Goal: Book appointment/travel/reservation

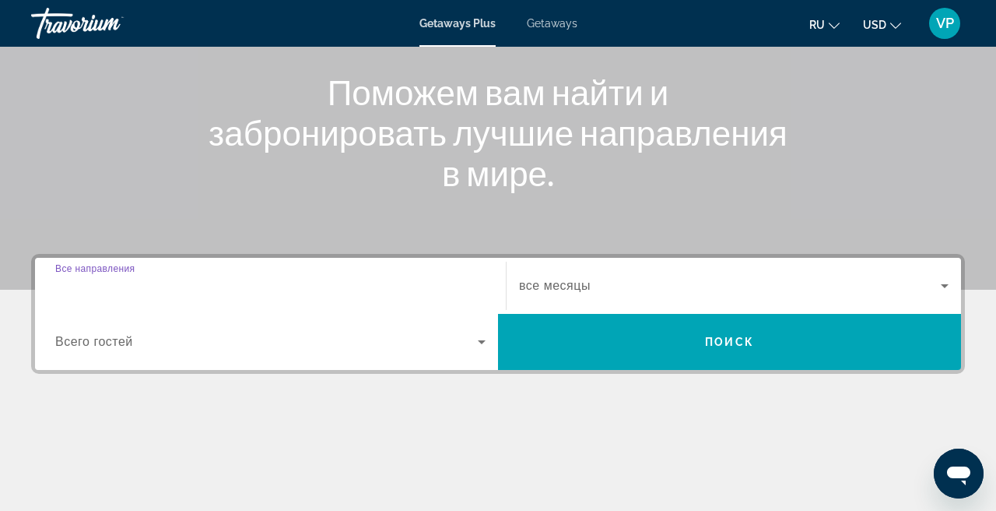
click at [219, 290] on input "Destination Все направления" at bounding box center [270, 286] width 430 height 19
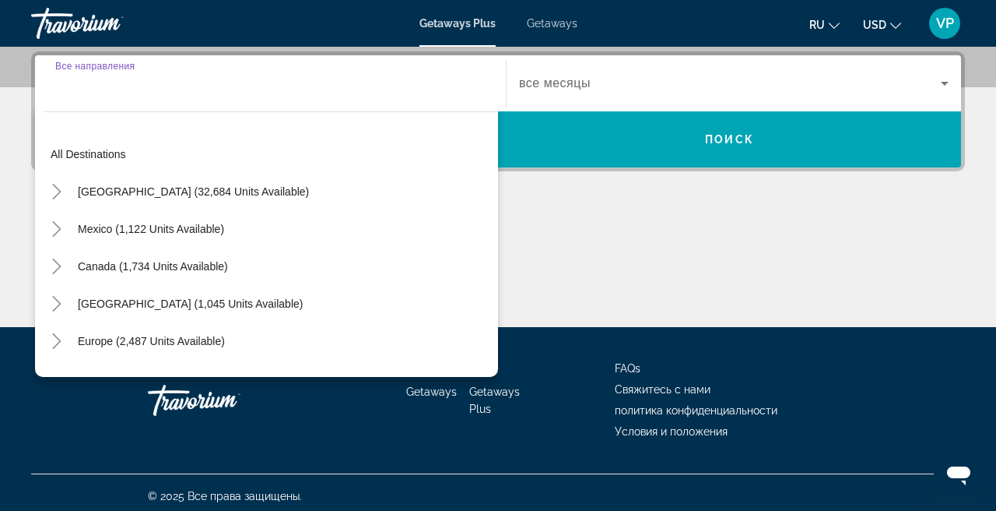
scroll to position [381, 0]
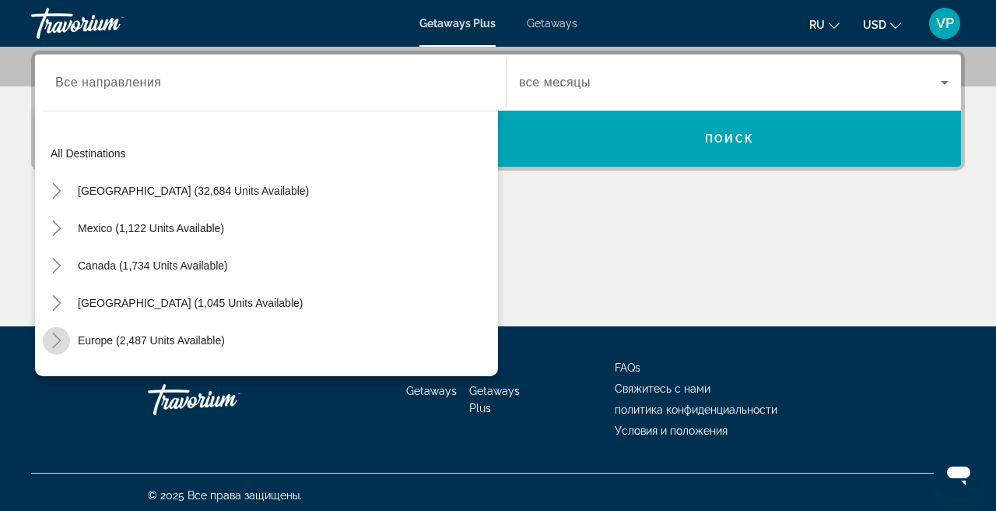
click at [53, 337] on icon "Toggle Europe (2,487 units available)" at bounding box center [57, 340] width 16 height 16
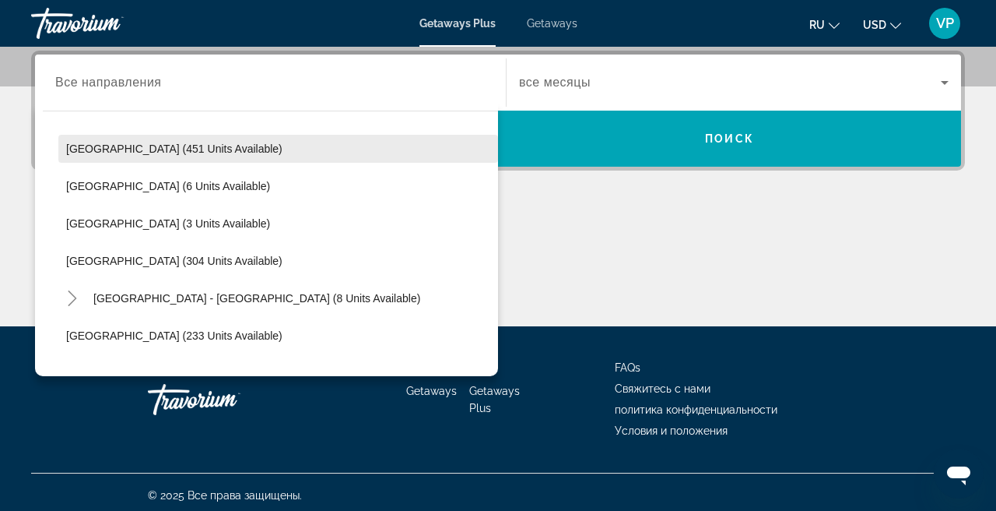
scroll to position [603, 0]
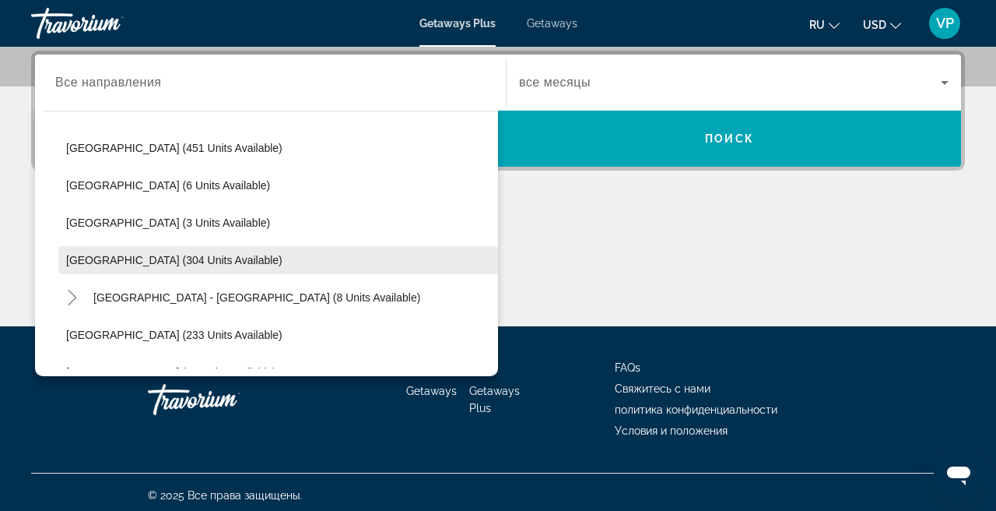
click at [163, 258] on span "[GEOGRAPHIC_DATA] (304 units available)" at bounding box center [174, 260] width 216 height 12
type input "**********"
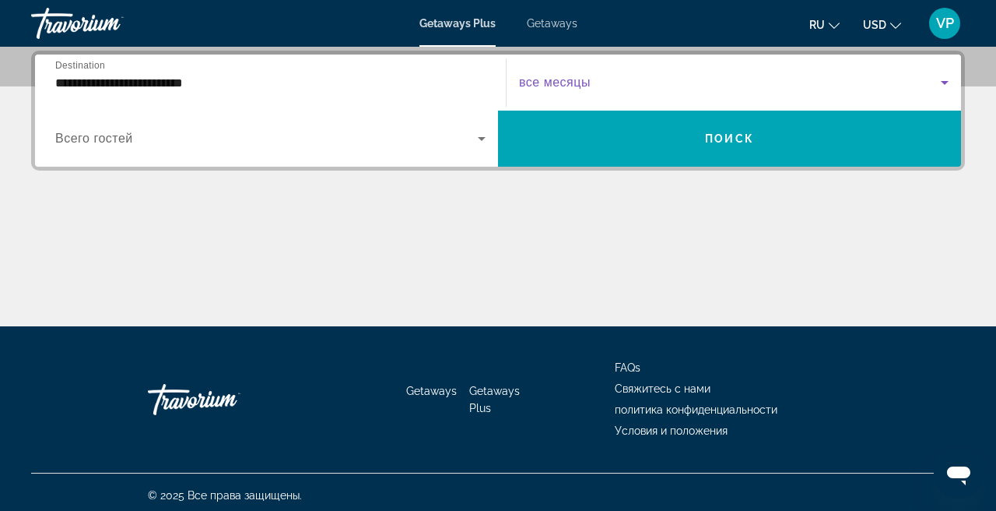
click at [608, 83] on span "Search widget" at bounding box center [730, 82] width 422 height 19
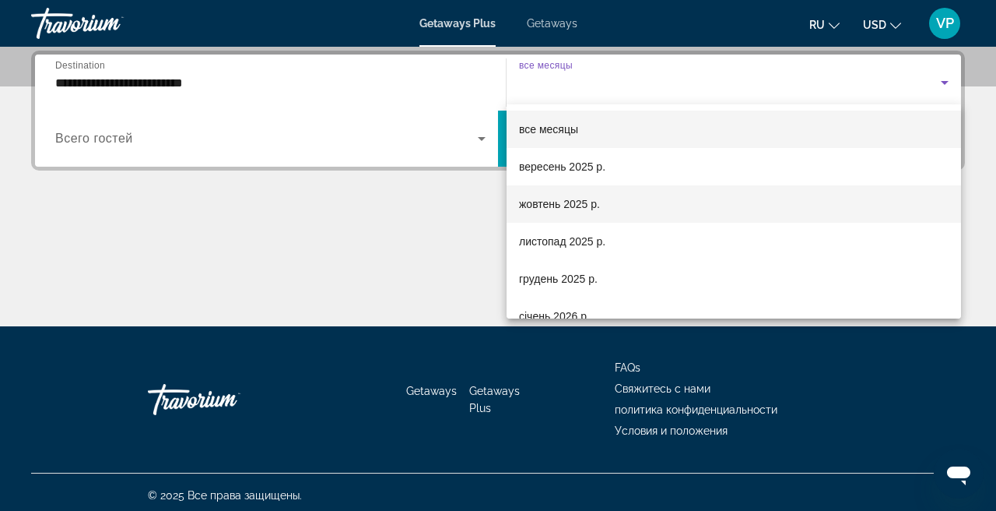
click at [576, 213] on mat-option "жовтень 2025 р." at bounding box center [734, 203] width 455 height 37
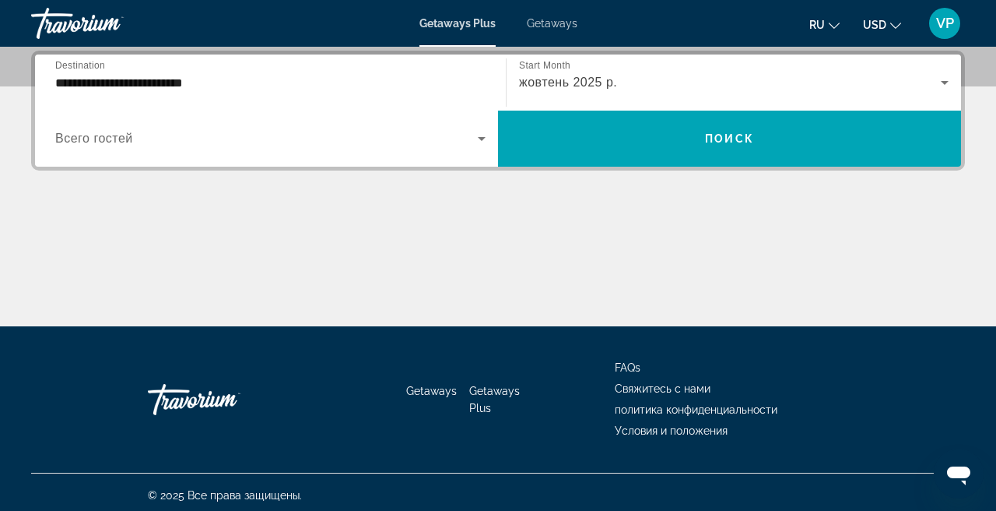
click at [618, 71] on div "жовтень 2025 р." at bounding box center [734, 83] width 430 height 44
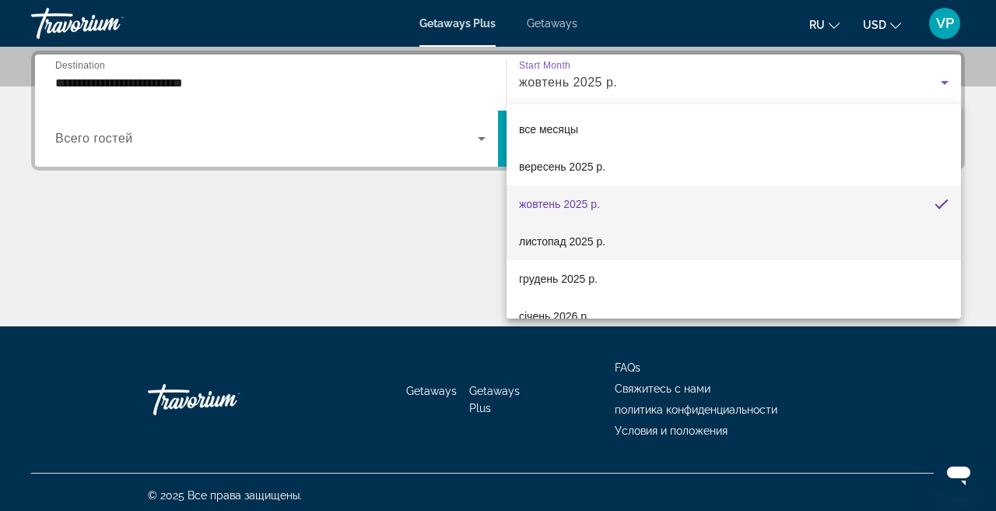
click at [574, 233] on span "листопад 2025 р." at bounding box center [562, 241] width 86 height 19
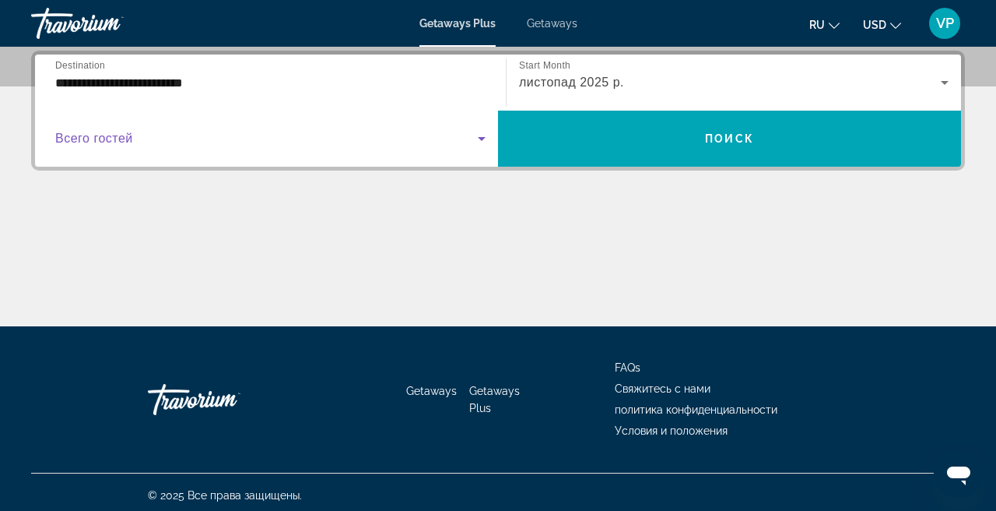
click at [265, 131] on span "Search widget" at bounding box center [266, 138] width 423 height 19
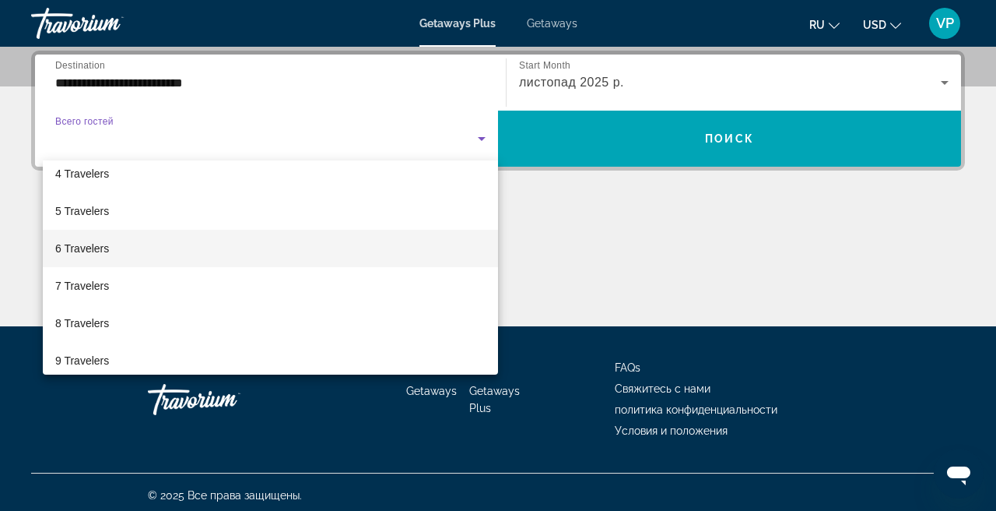
scroll to position [132, 0]
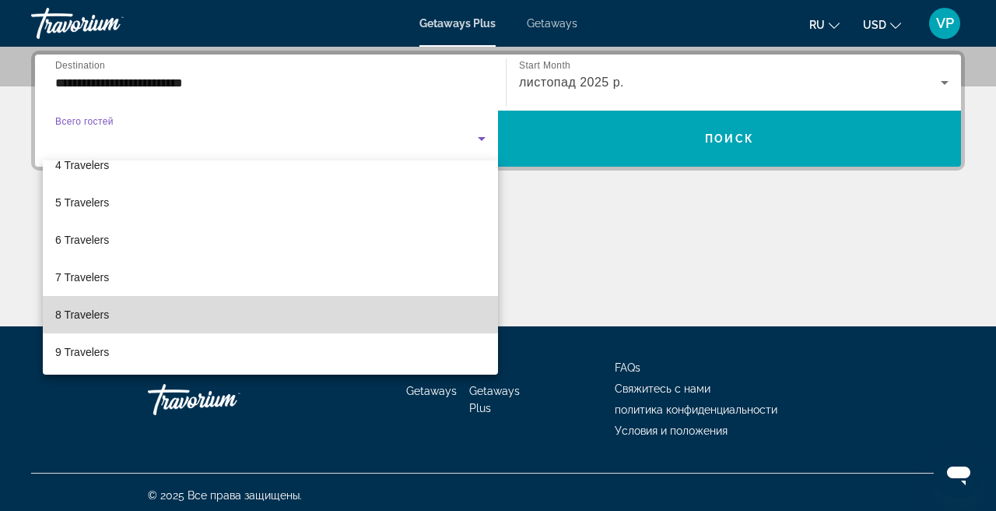
click at [156, 308] on mat-option "8 Travelers" at bounding box center [270, 314] width 455 height 37
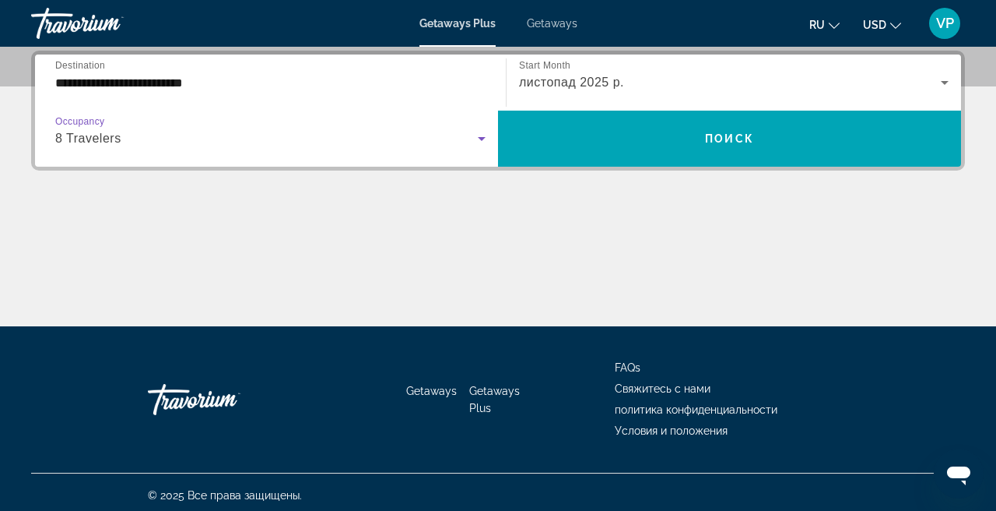
click at [185, 138] on div "8 Travelers" at bounding box center [266, 138] width 423 height 19
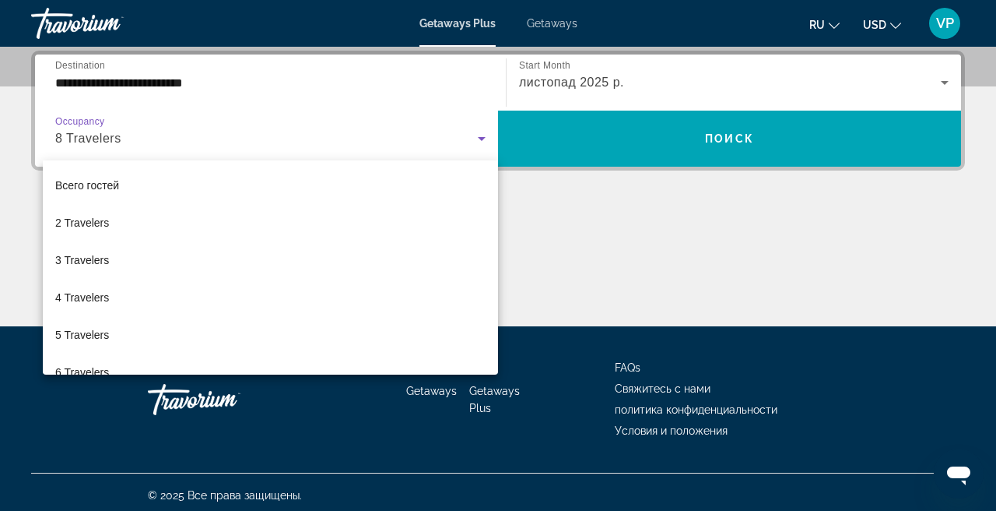
scroll to position [91, 0]
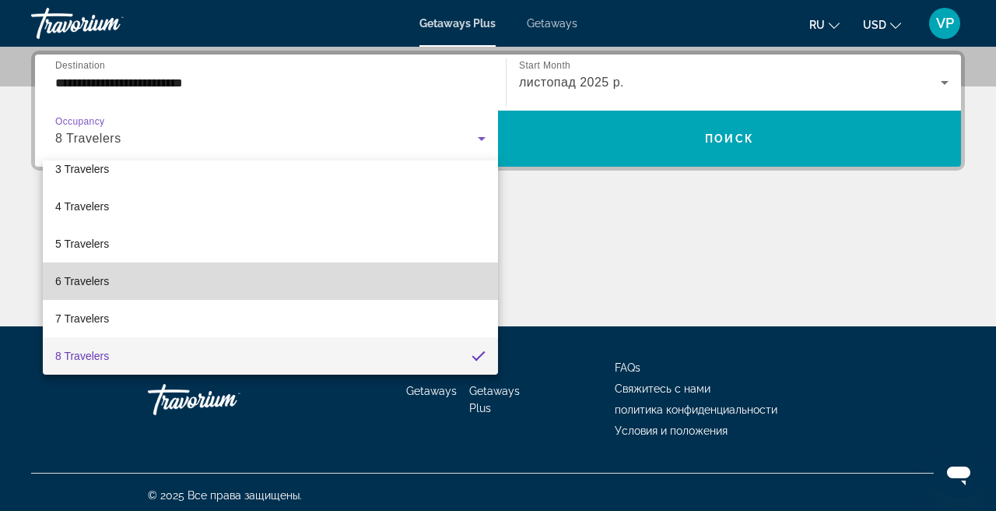
click at [140, 287] on mat-option "6 Travelers" at bounding box center [270, 280] width 455 height 37
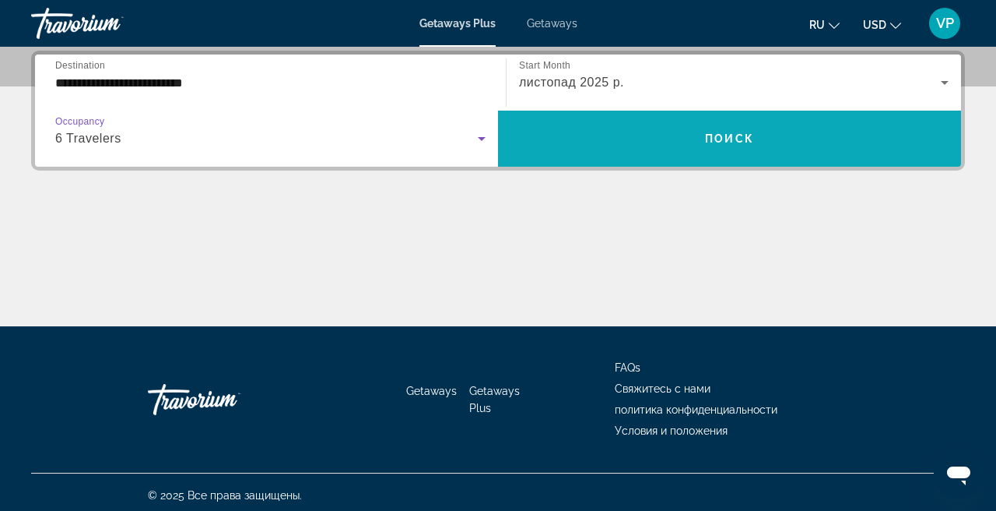
click at [678, 138] on span "Search widget" at bounding box center [729, 138] width 463 height 37
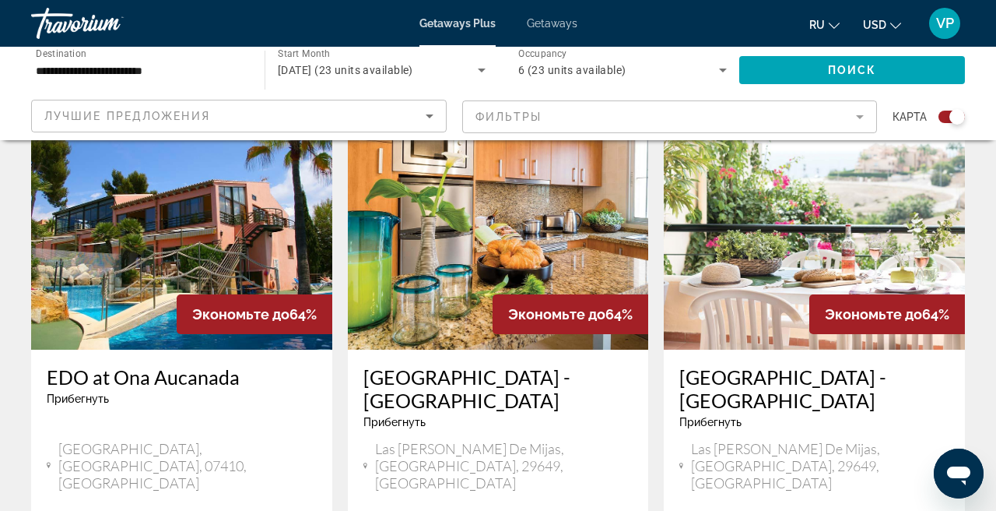
scroll to position [1109, 0]
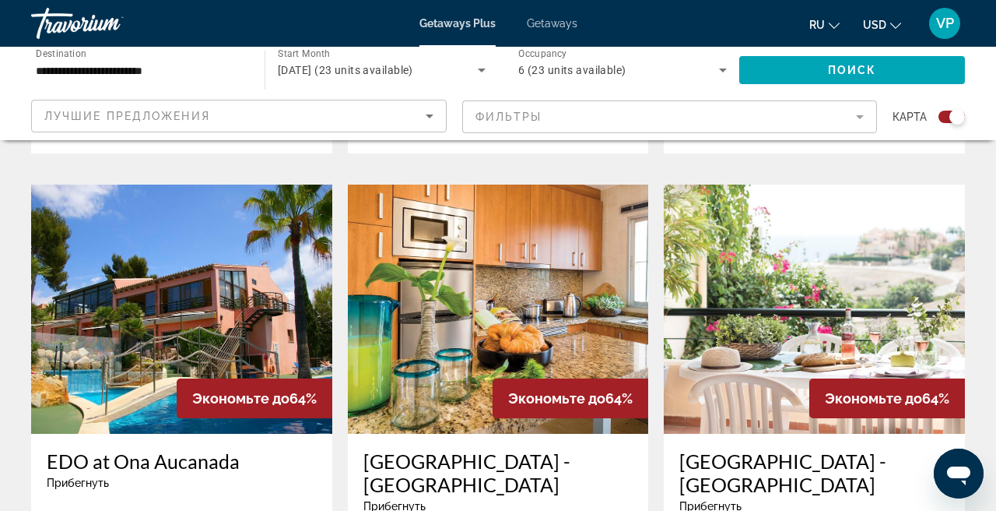
click at [568, 19] on span "Getaways" at bounding box center [552, 23] width 51 height 12
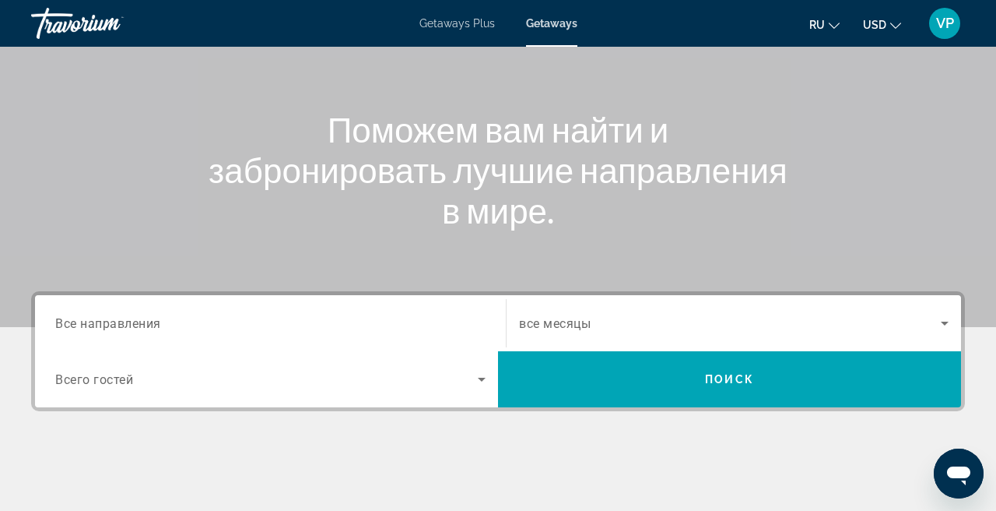
scroll to position [145, 0]
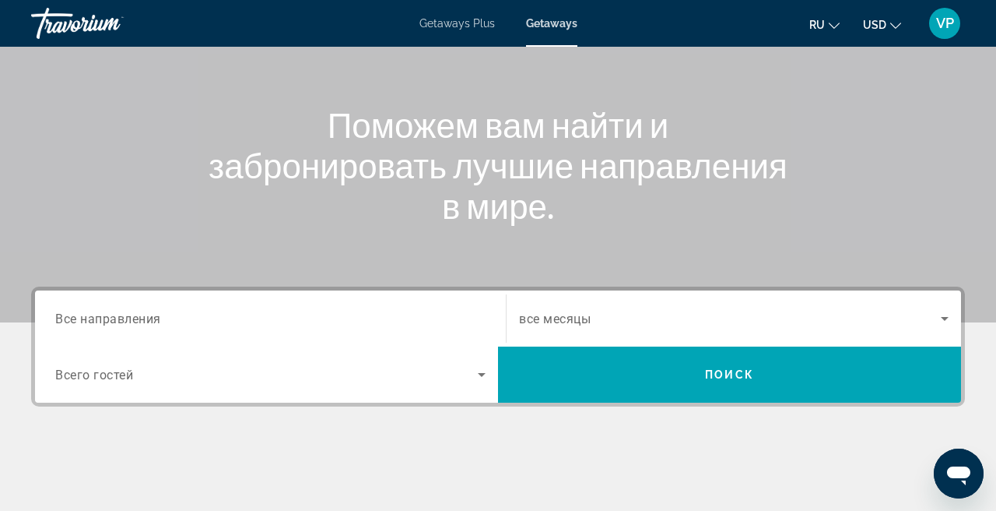
click at [255, 302] on div "Search widget" at bounding box center [270, 319] width 430 height 44
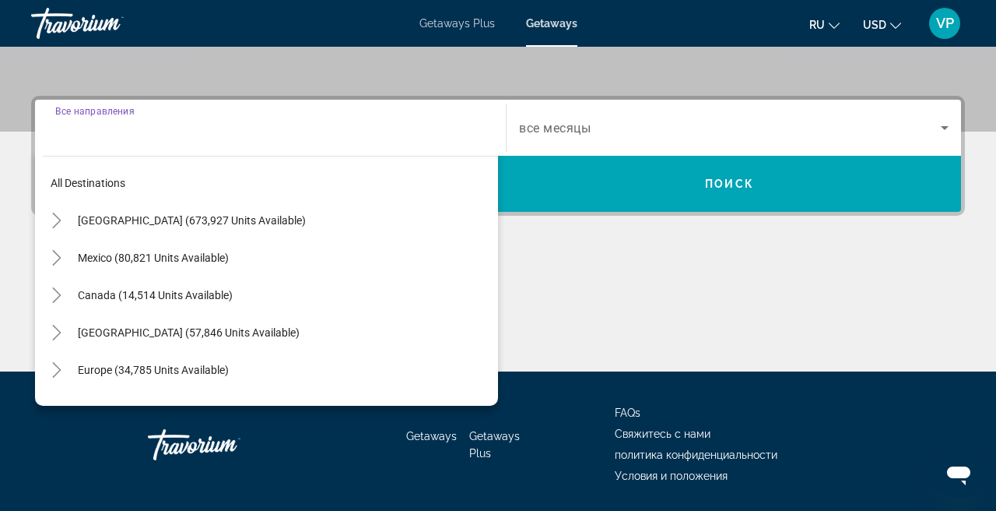
scroll to position [381, 0]
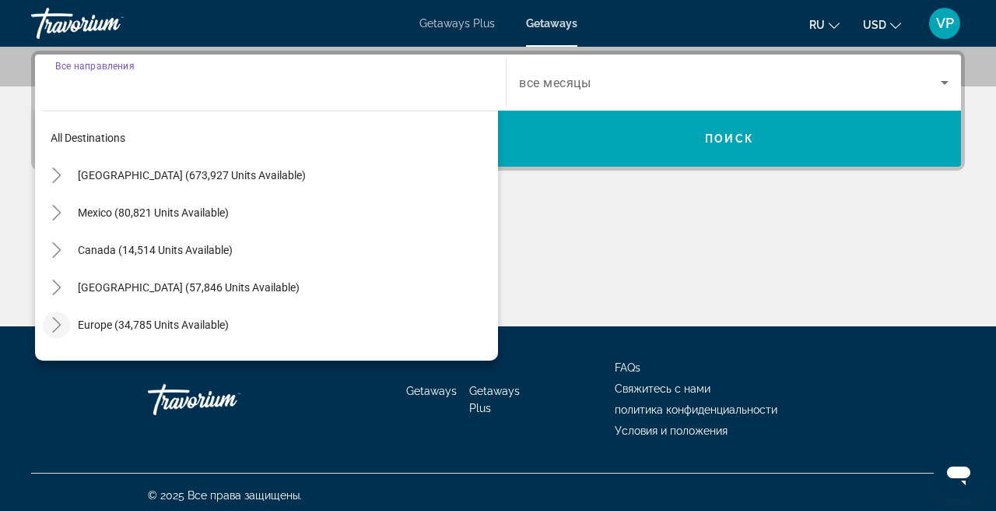
click at [58, 327] on icon "Toggle Europe (34,785 units available)" at bounding box center [56, 325] width 9 height 16
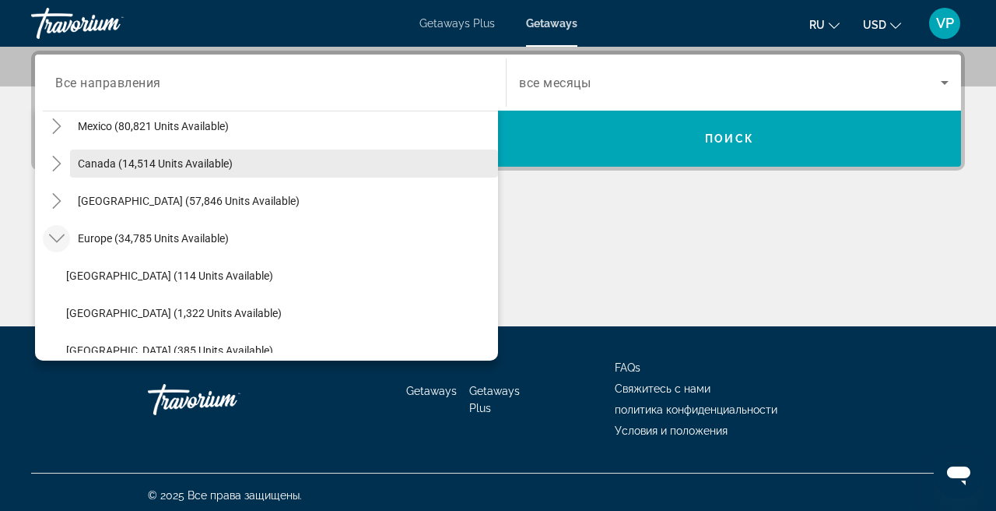
scroll to position [86, 0]
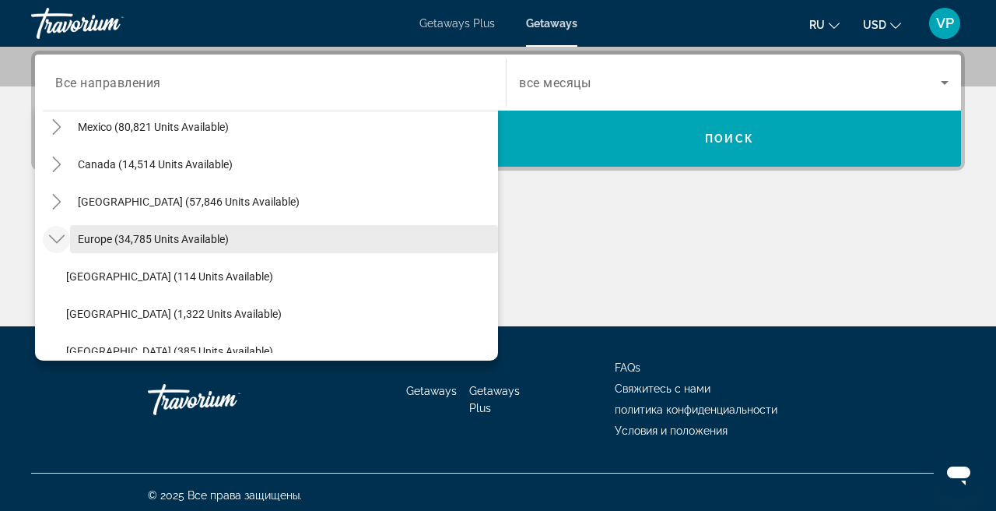
click at [161, 251] on span "Search widget" at bounding box center [284, 238] width 428 height 37
type input "**********"
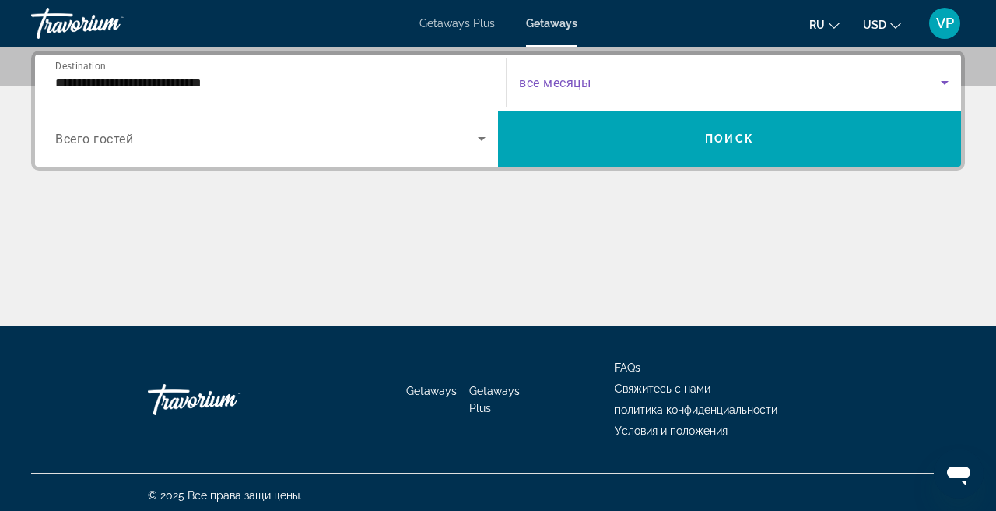
click at [600, 86] on span "Search widget" at bounding box center [730, 82] width 422 height 19
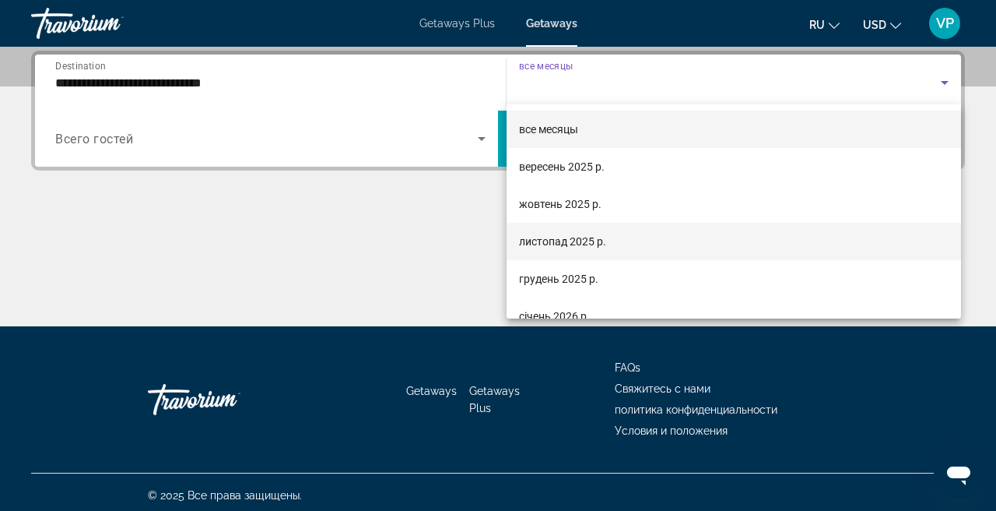
click at [554, 241] on span "листопад 2025 р." at bounding box center [562, 241] width 87 height 19
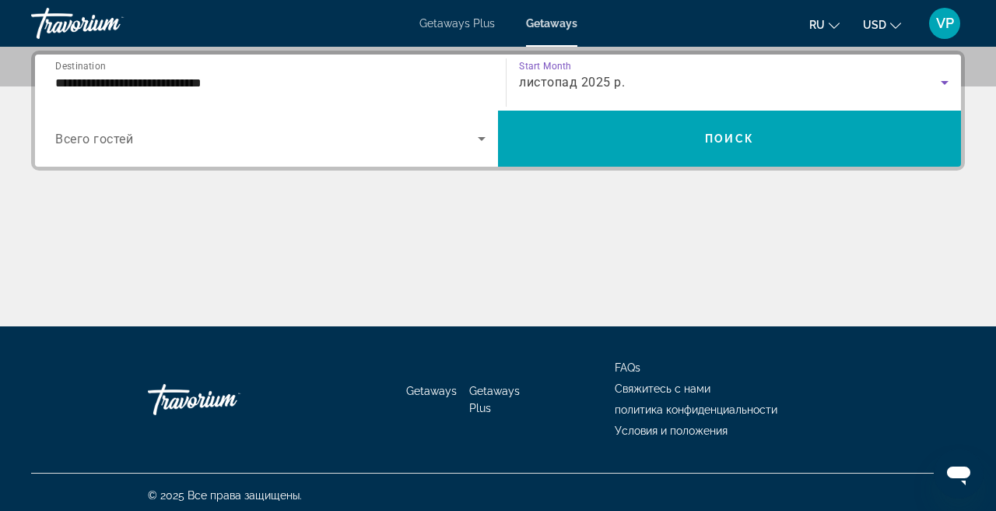
click at [265, 146] on span "Search widget" at bounding box center [266, 138] width 423 height 19
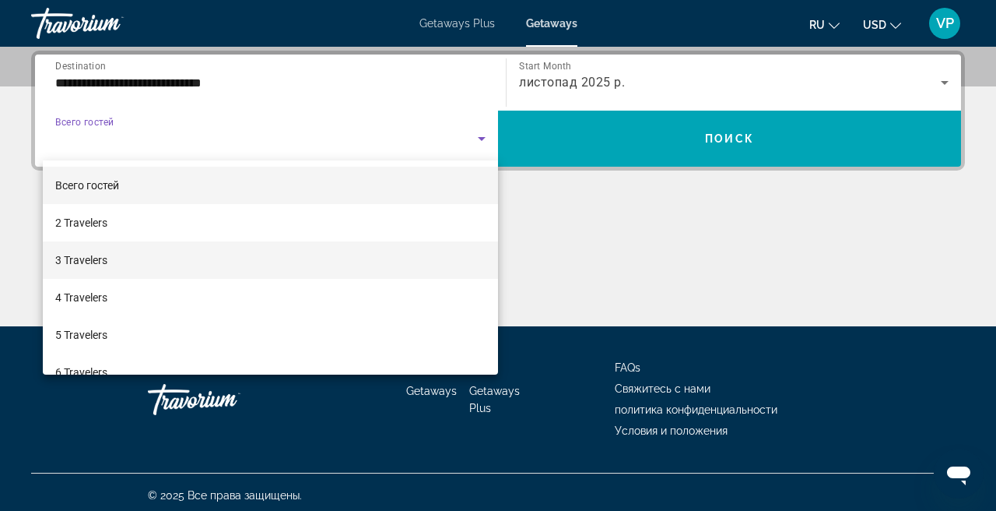
scroll to position [95, 0]
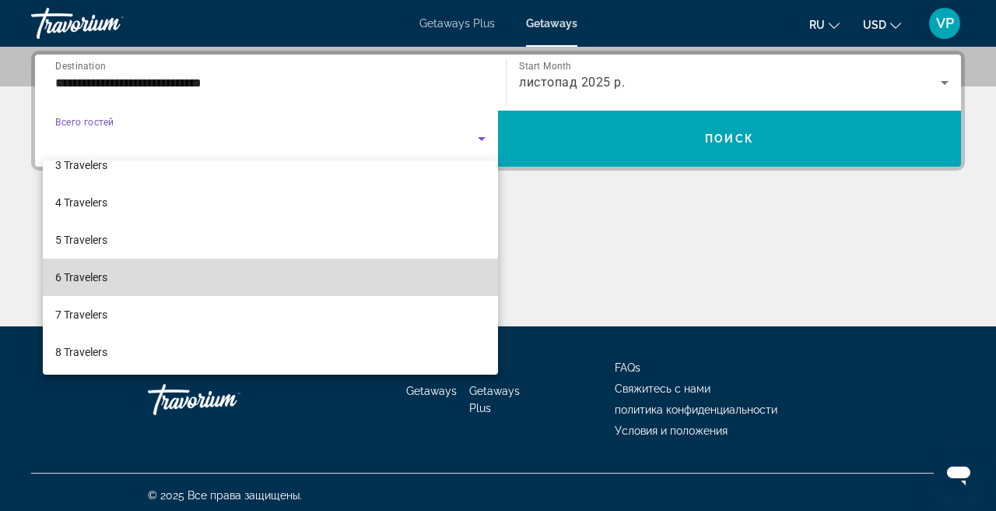
click at [181, 276] on mat-option "6 Travelers" at bounding box center [270, 276] width 455 height 37
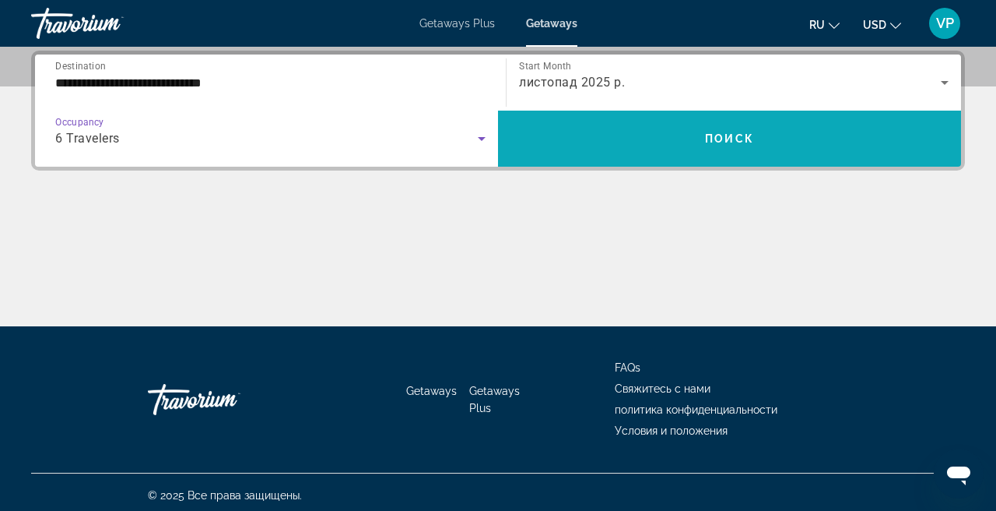
click at [642, 133] on span "Search widget" at bounding box center [729, 138] width 463 height 37
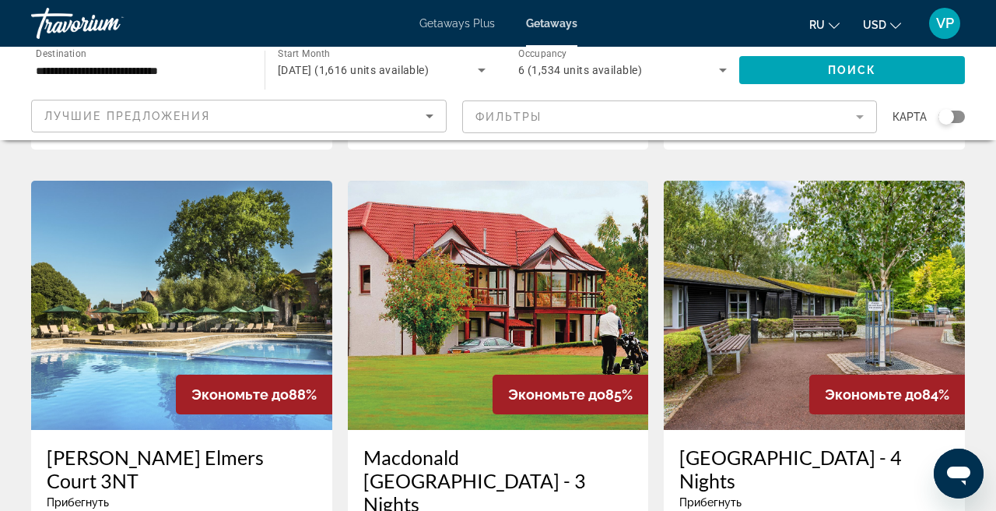
scroll to position [1723, 0]
click at [578, 119] on mat-form-field "Фильтры" at bounding box center [670, 116] width 416 height 33
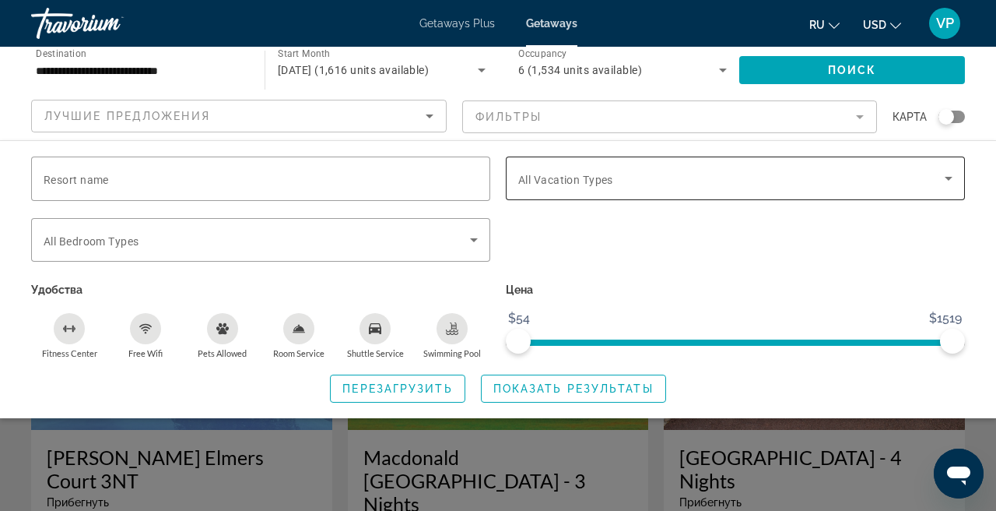
click at [575, 168] on div "Search widget" at bounding box center [735, 178] width 434 height 44
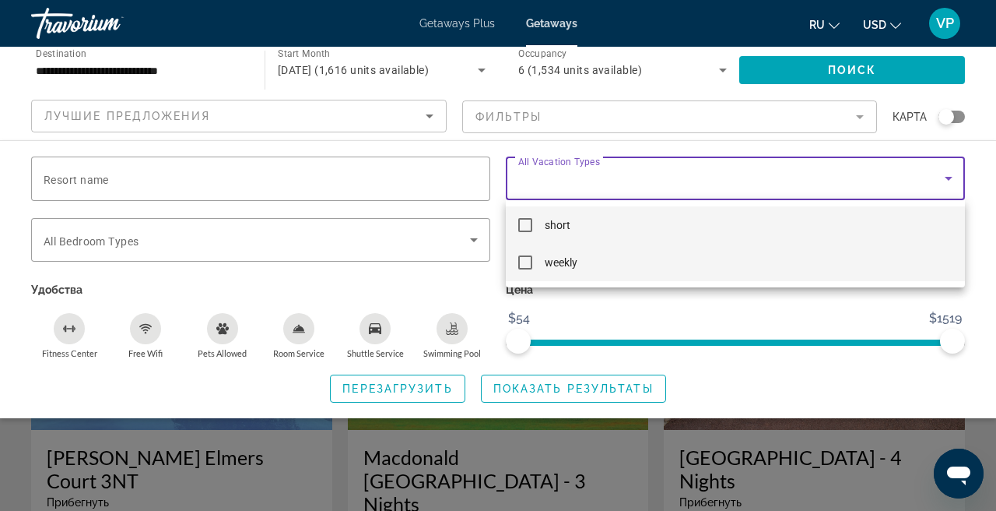
click at [528, 269] on mat-pseudo-checkbox at bounding box center [525, 262] width 14 height 14
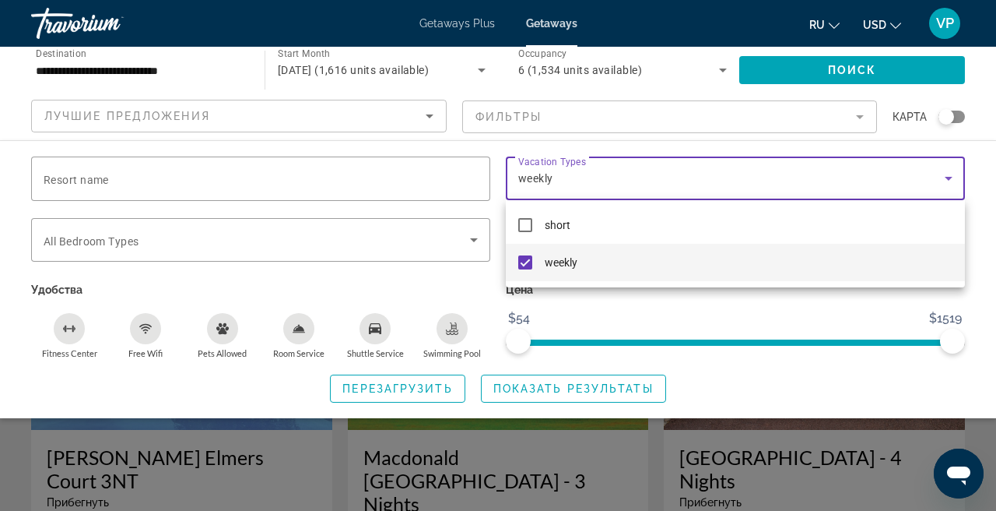
click at [556, 386] on div at bounding box center [498, 255] width 996 height 511
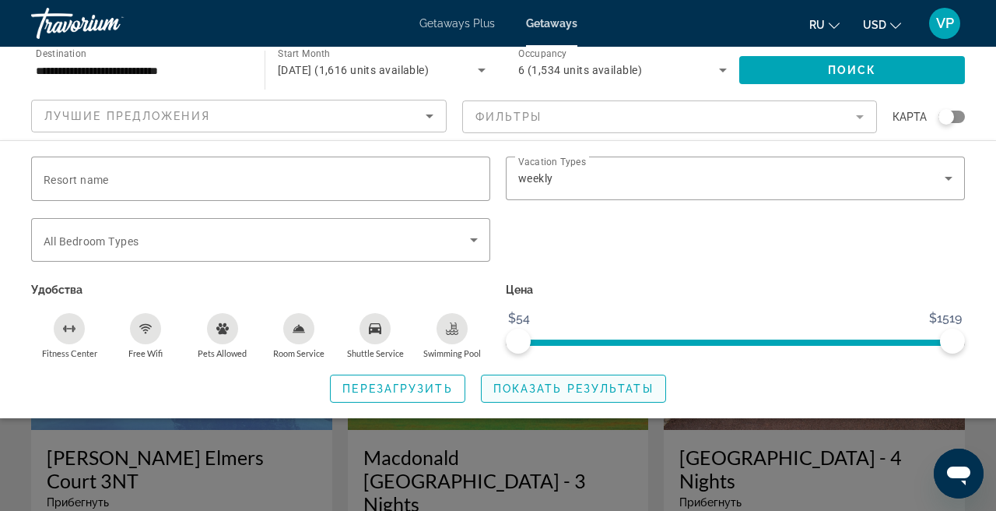
click at [577, 400] on span "Search widget" at bounding box center [574, 388] width 184 height 37
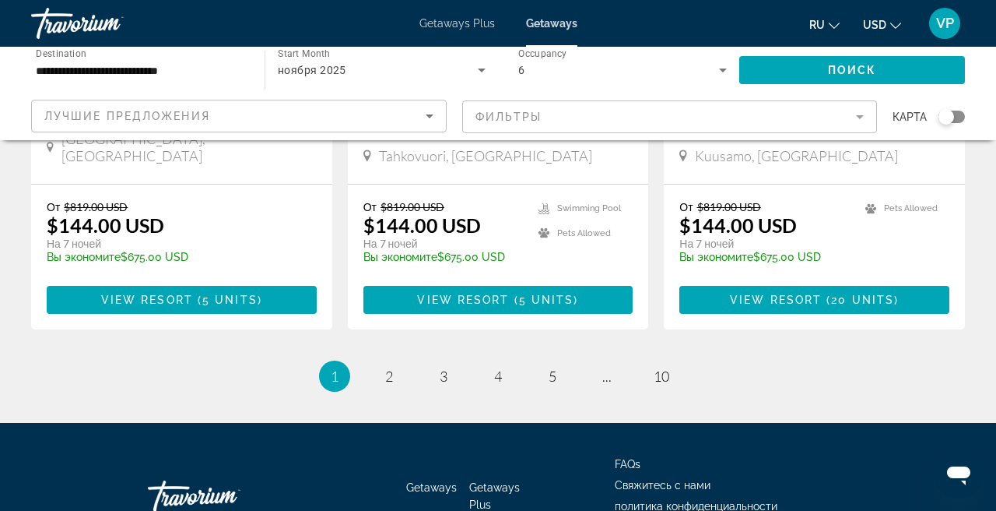
scroll to position [2027, 0]
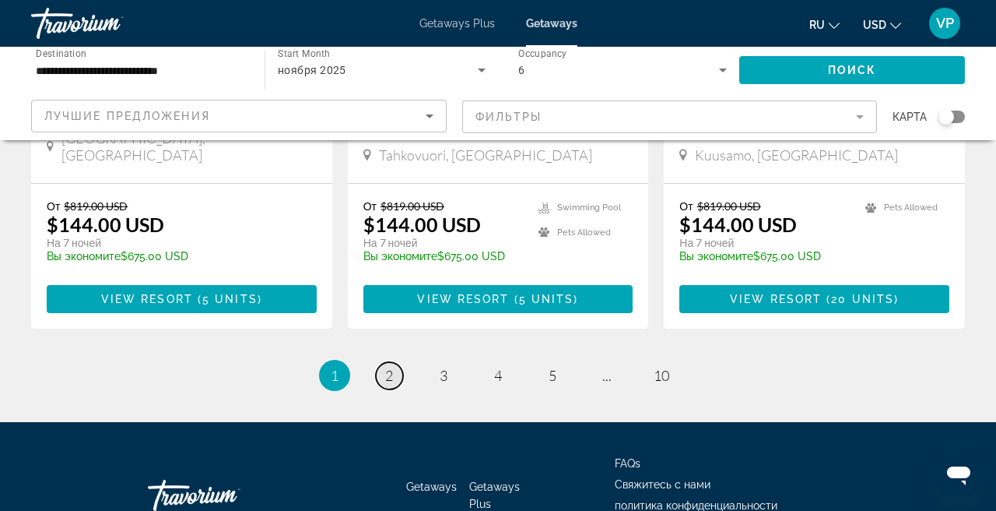
click at [382, 362] on link "page 2" at bounding box center [389, 375] width 27 height 27
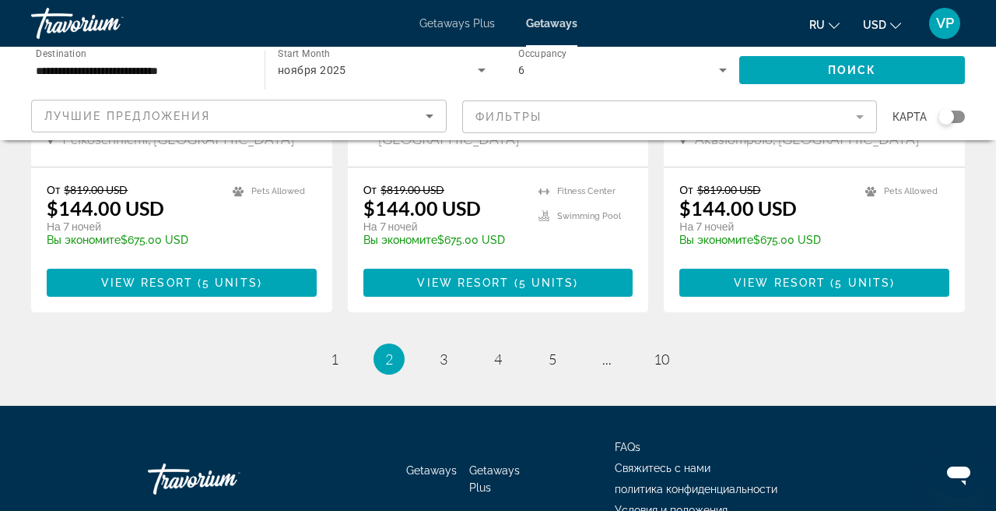
scroll to position [2060, 0]
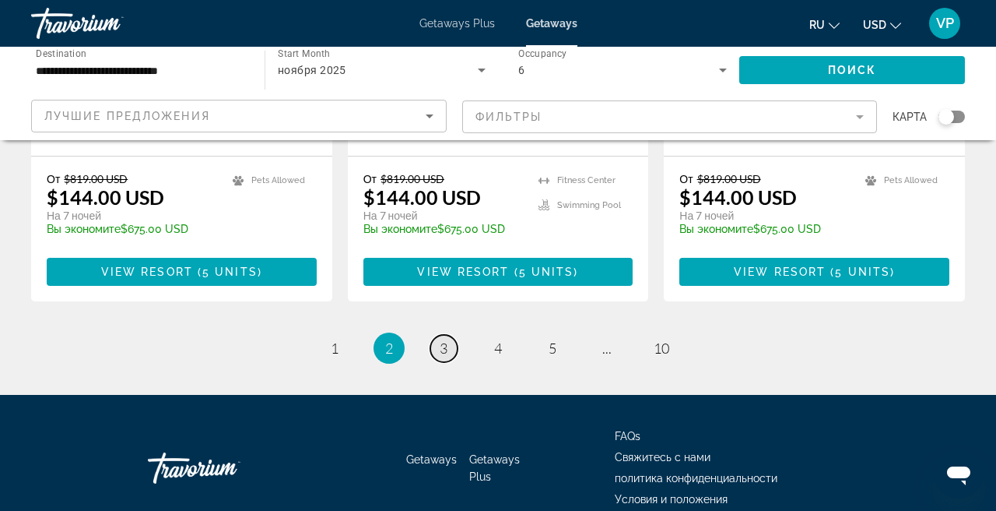
click at [447, 339] on span "3" at bounding box center [444, 347] width 8 height 17
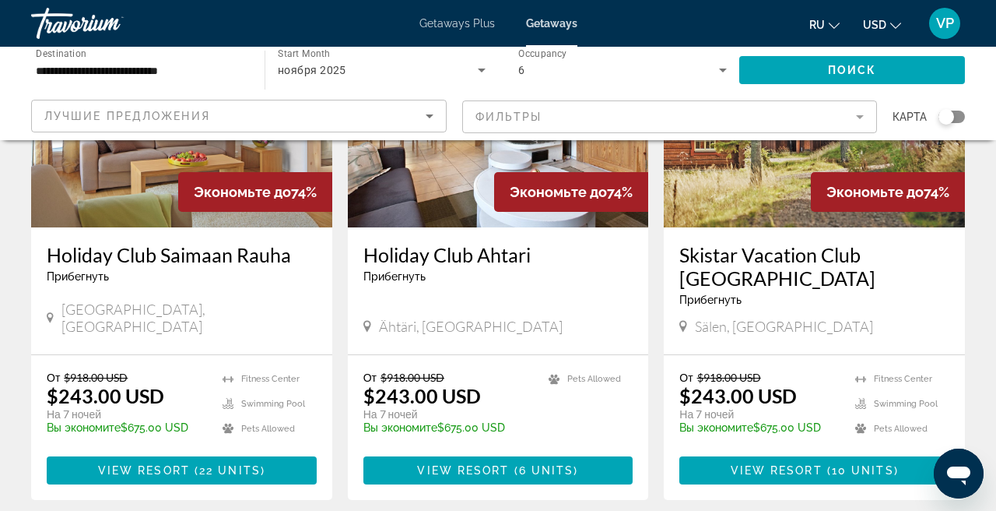
scroll to position [1909, 0]
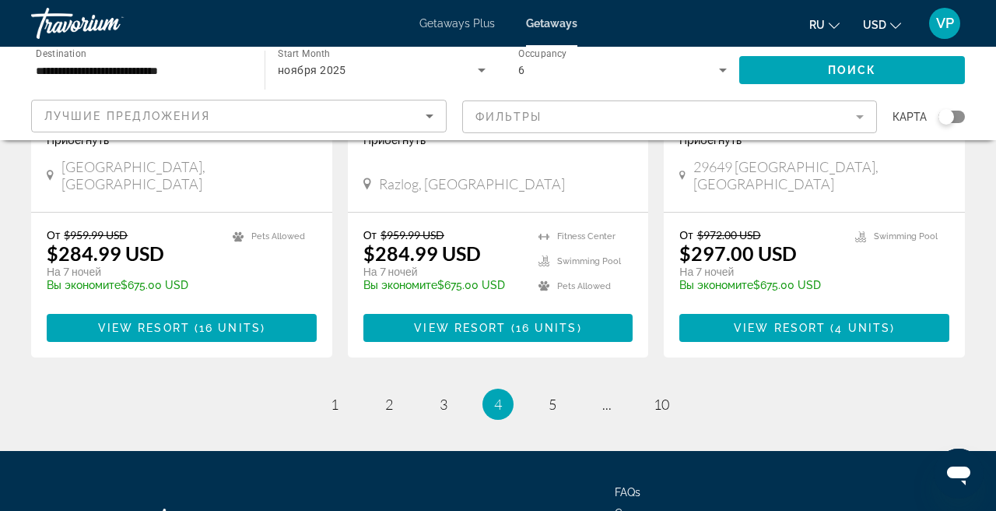
scroll to position [2125, 0]
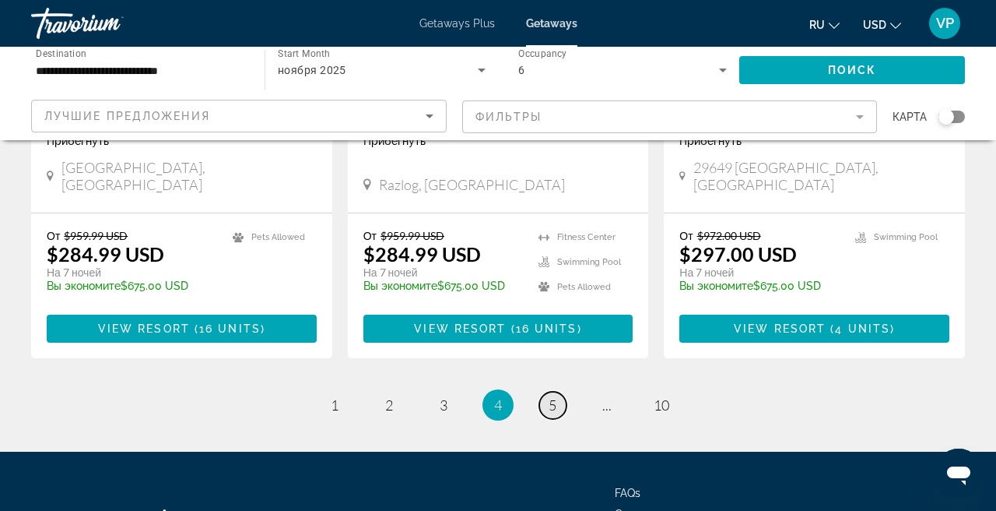
click at [551, 396] on span "5" at bounding box center [553, 404] width 8 height 17
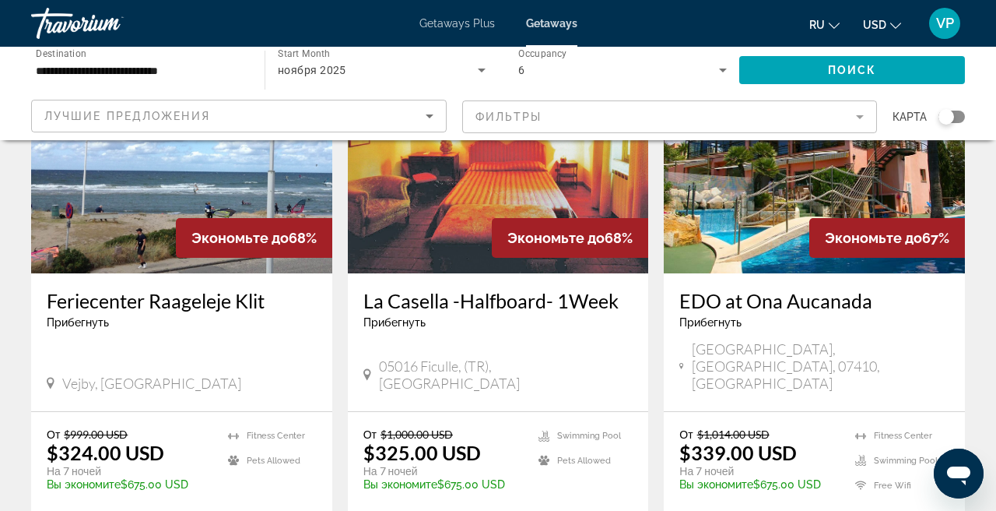
scroll to position [765, 0]
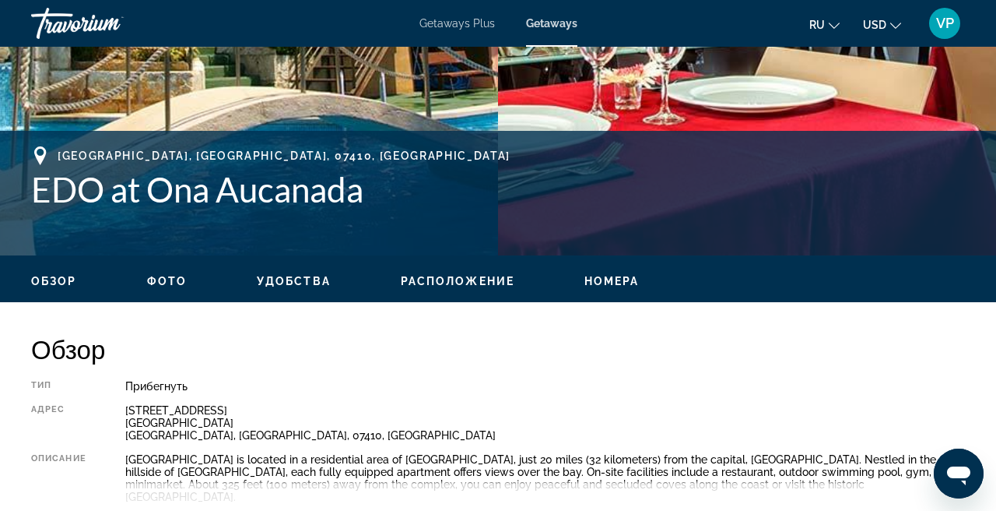
scroll to position [531, 0]
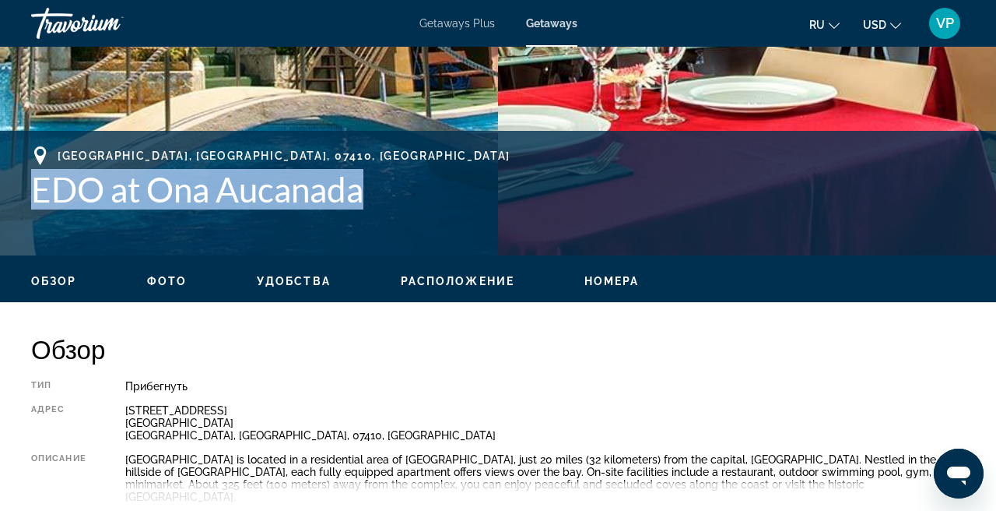
drag, startPoint x: 24, startPoint y: 177, endPoint x: 377, endPoint y: 202, distance: 354.3
click at [377, 202] on div "[GEOGRAPHIC_DATA], [GEOGRAPHIC_DATA], 07410, ESP EDO at [GEOGRAPHIC_DATA] [STRE…" at bounding box center [498, 192] width 996 height 93
copy h1 "EDO at Ona Aucanada"
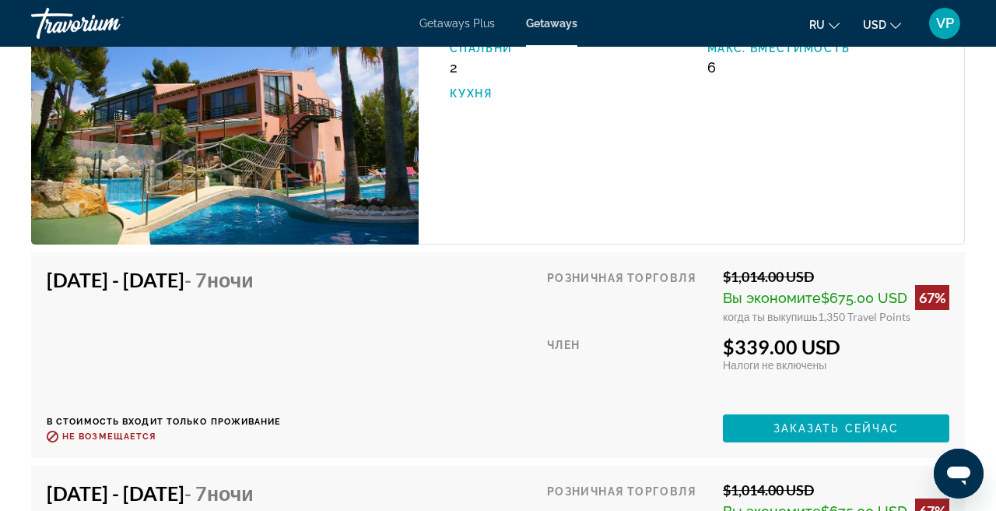
scroll to position [2955, 0]
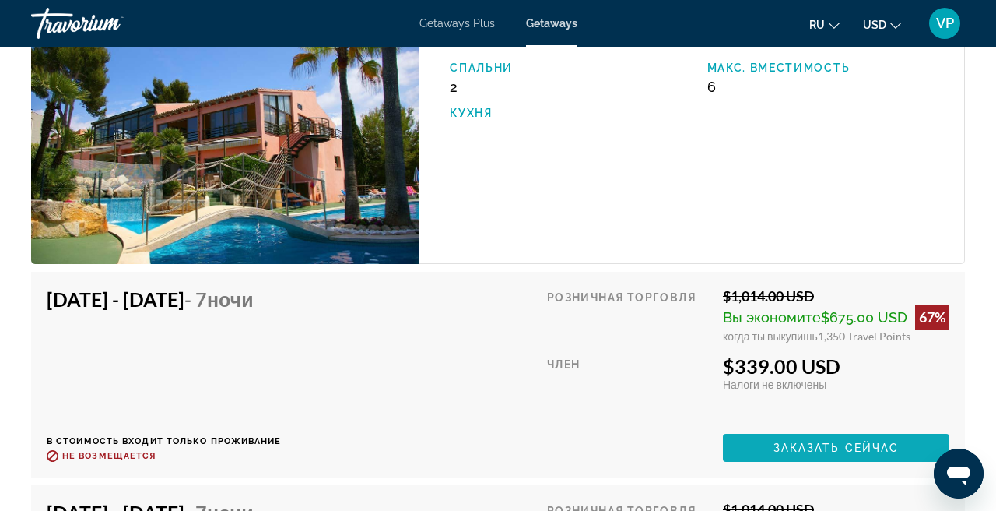
click at [764, 429] on span "Main content" at bounding box center [836, 447] width 226 height 37
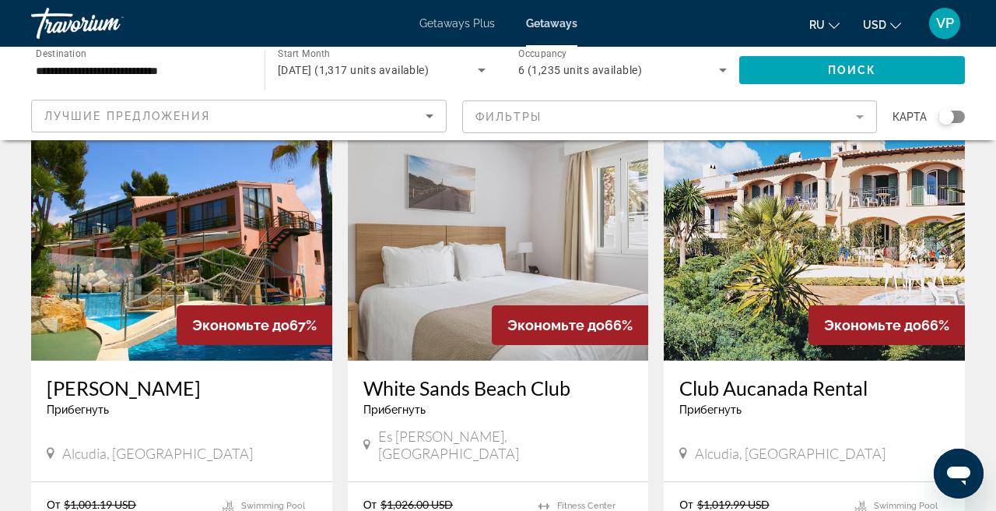
scroll to position [1797, 0]
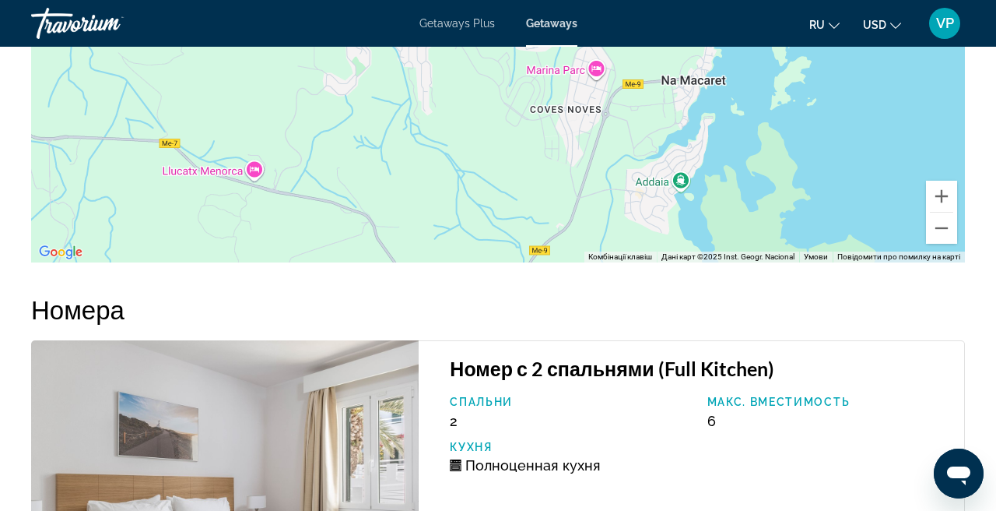
scroll to position [2688, 0]
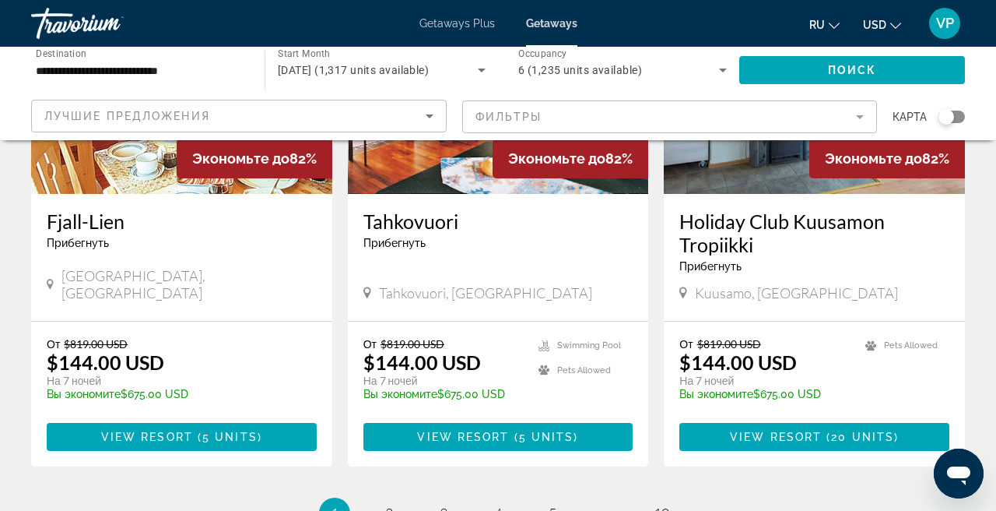
scroll to position [1943, 0]
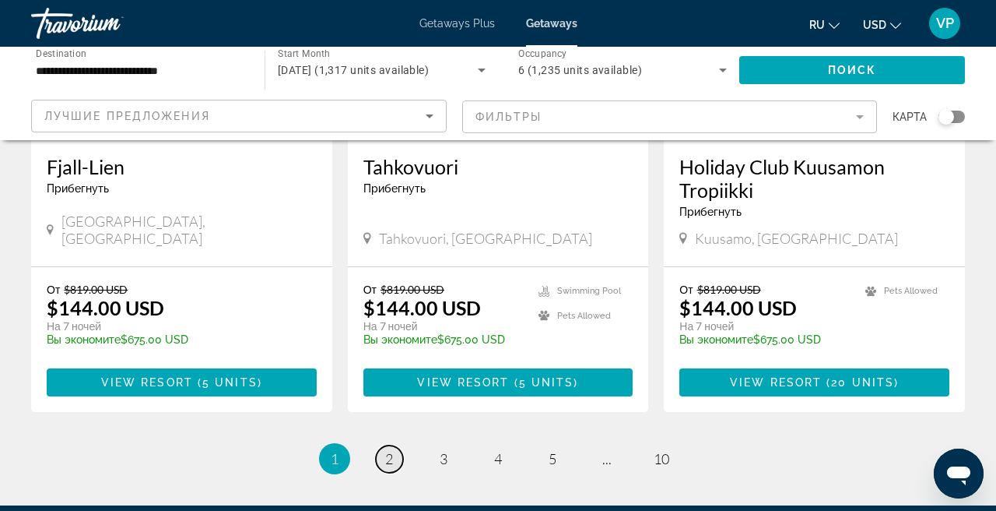
click at [394, 445] on link "page 2" at bounding box center [389, 458] width 27 height 27
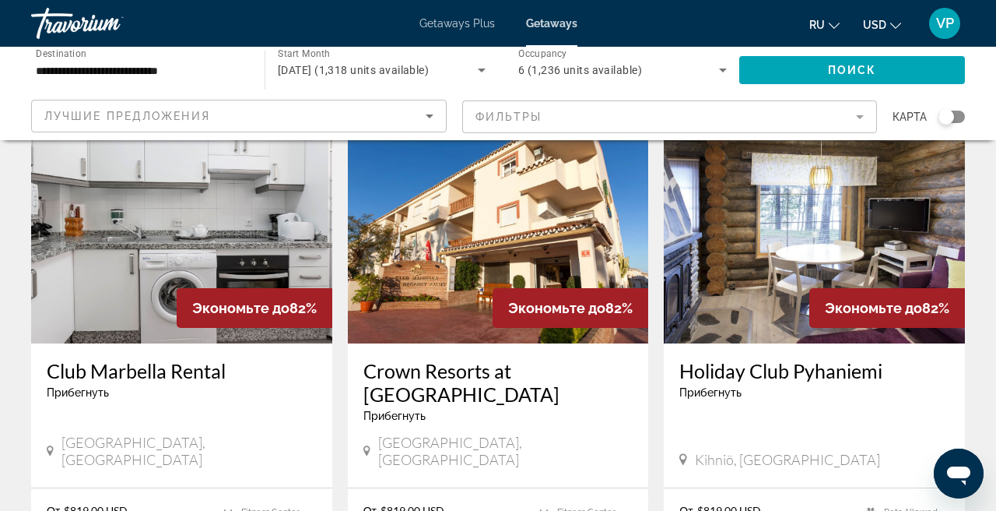
scroll to position [707, 0]
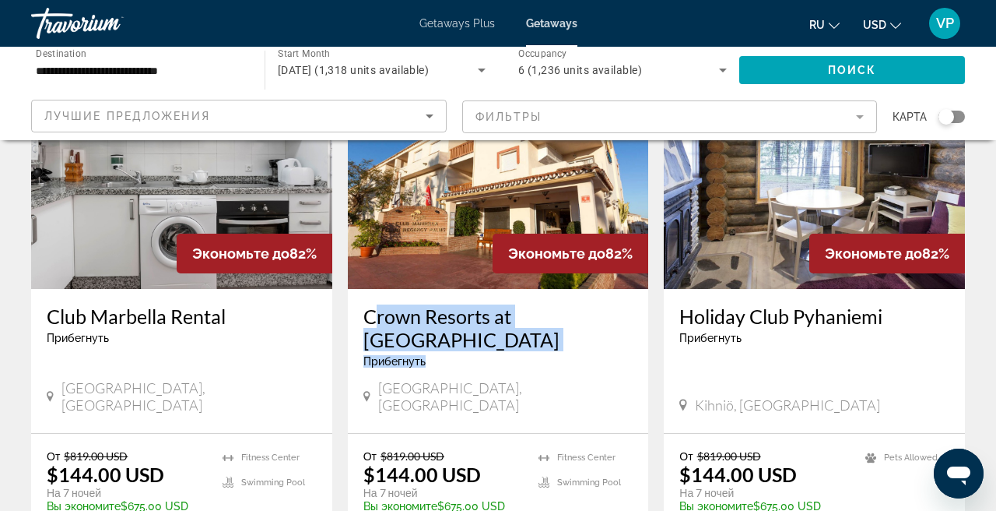
drag, startPoint x: 360, startPoint y: 300, endPoint x: 476, endPoint y: 355, distance: 128.1
click at [476, 355] on div "Crown Resorts at [GEOGRAPHIC_DATA] - Это курорт только для взрослых [GEOGRAPHIC…" at bounding box center [498, 361] width 301 height 144
copy div "Crown Resorts at [GEOGRAPHIC_DATA]"
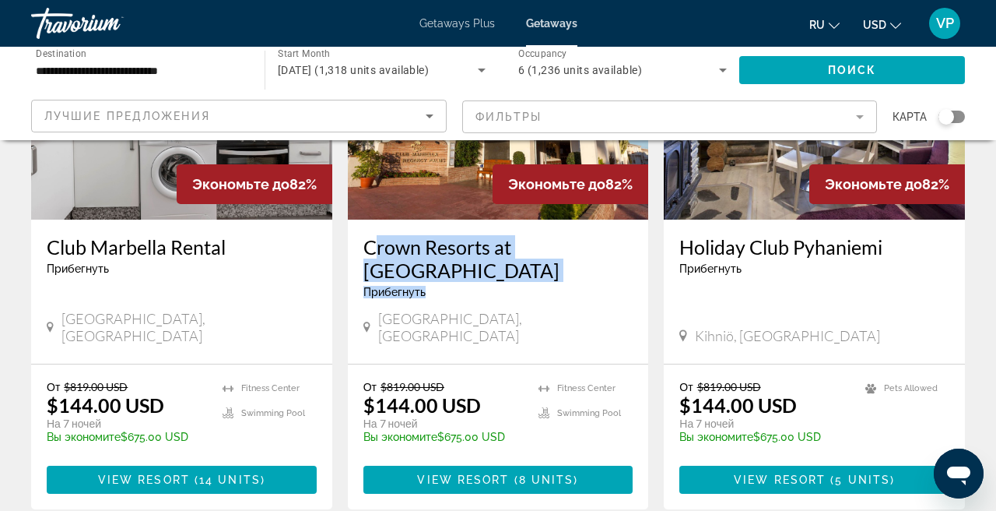
scroll to position [781, 0]
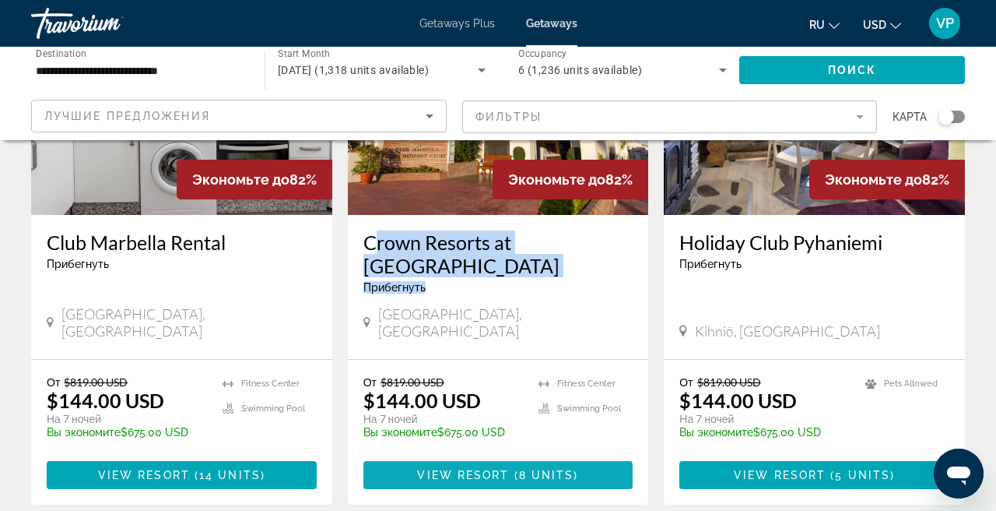
click at [453, 469] on span "View Resort" at bounding box center [463, 475] width 92 height 12
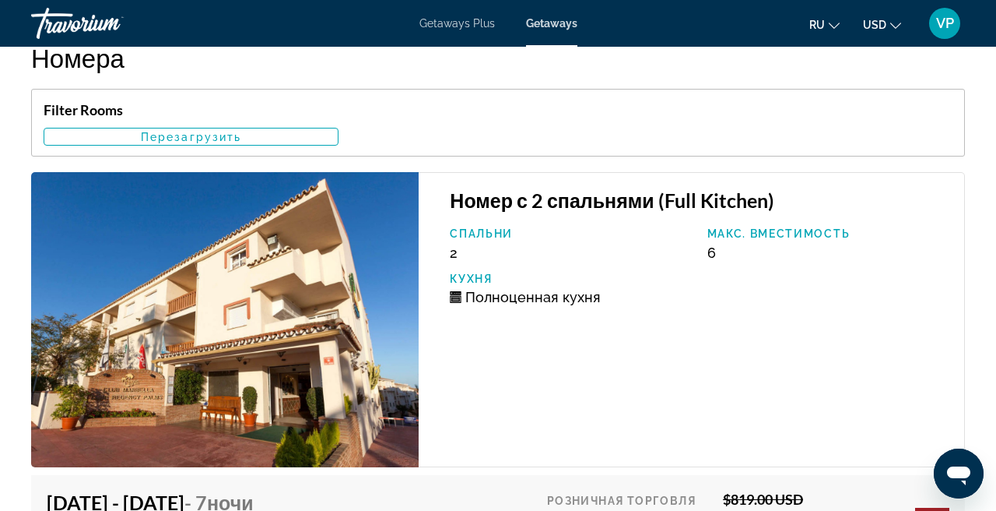
scroll to position [2961, 0]
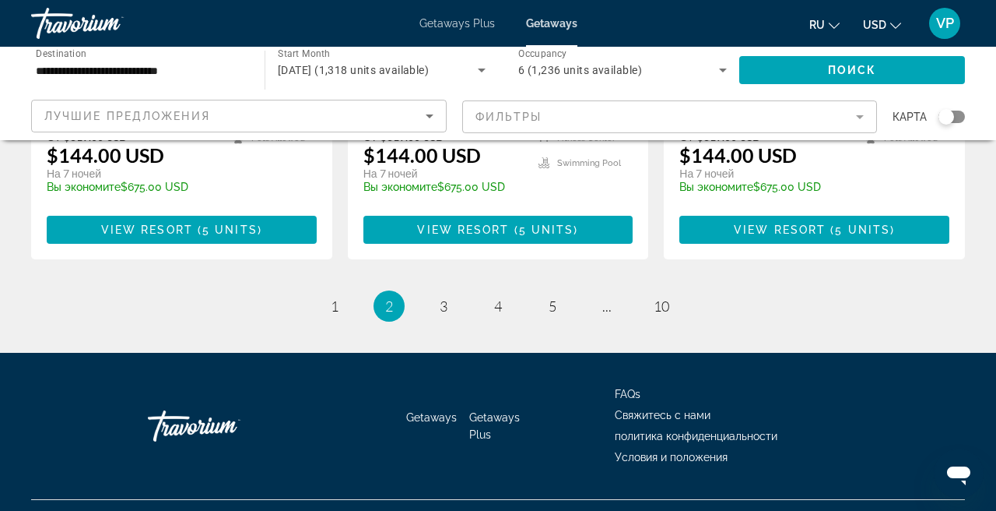
scroll to position [2101, 0]
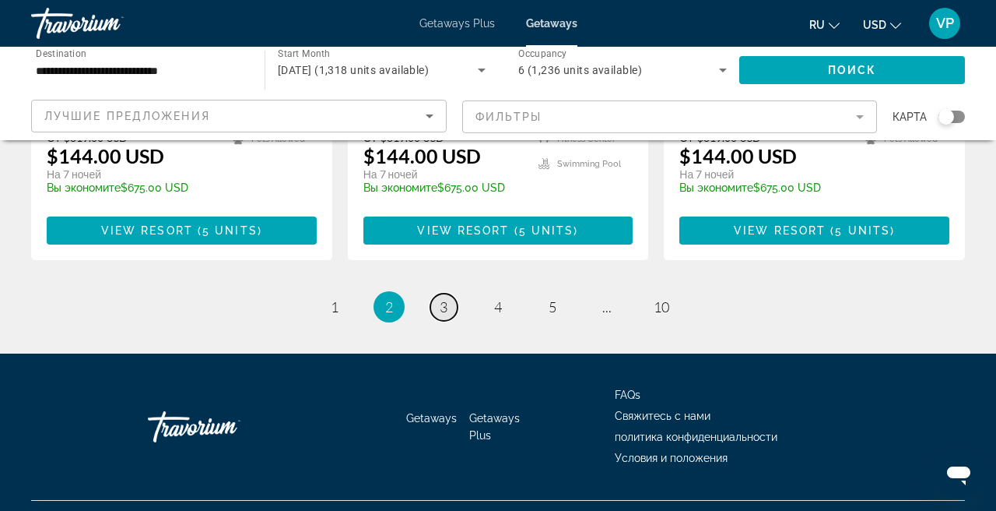
click at [448, 293] on link "page 3" at bounding box center [443, 306] width 27 height 27
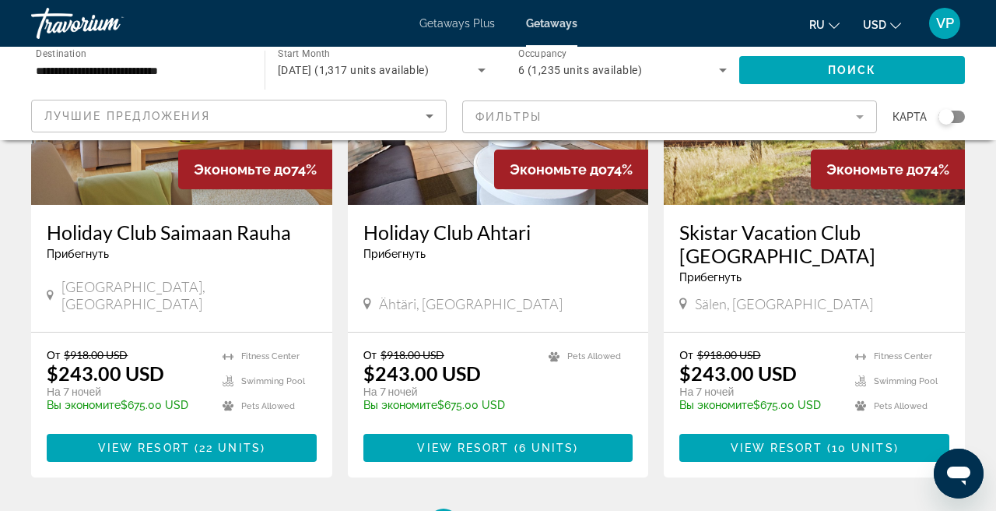
scroll to position [1936, 0]
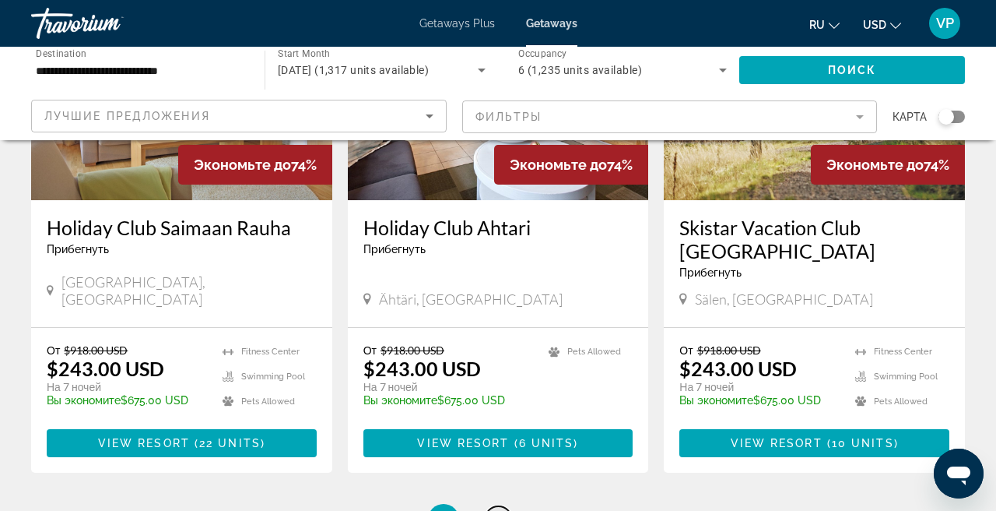
click at [496, 510] on span "4" at bounding box center [498, 519] width 8 height 17
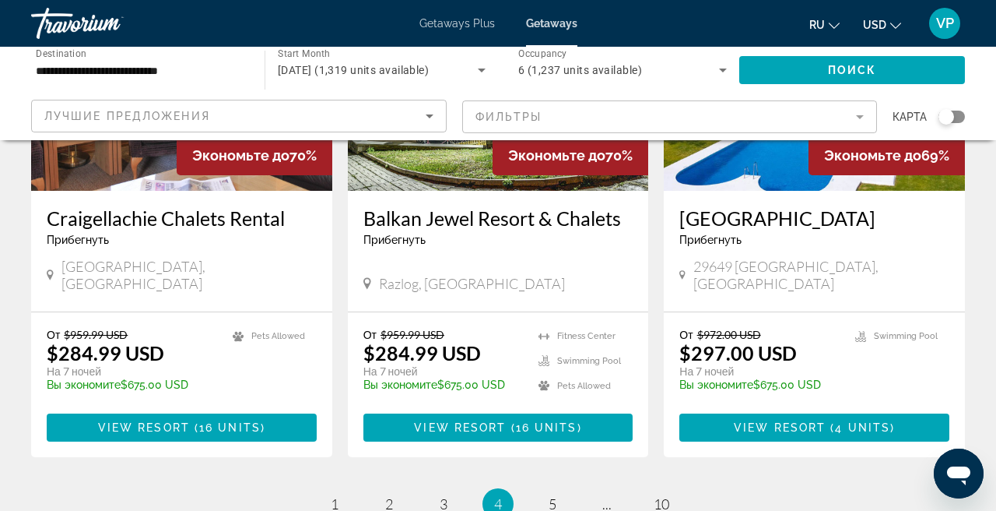
scroll to position [2031, 0]
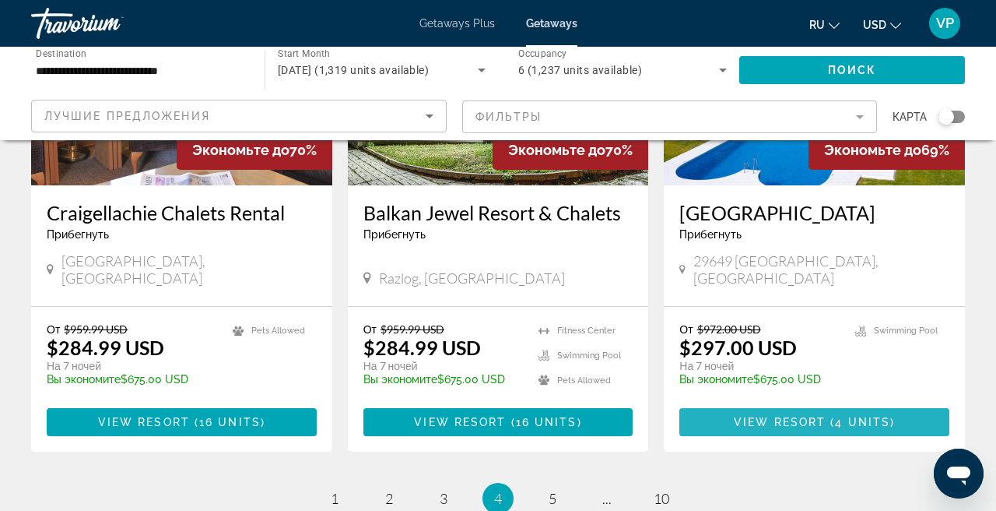
click at [758, 416] on span "View Resort" at bounding box center [780, 422] width 92 height 12
